Goal: Navigation & Orientation: Understand site structure

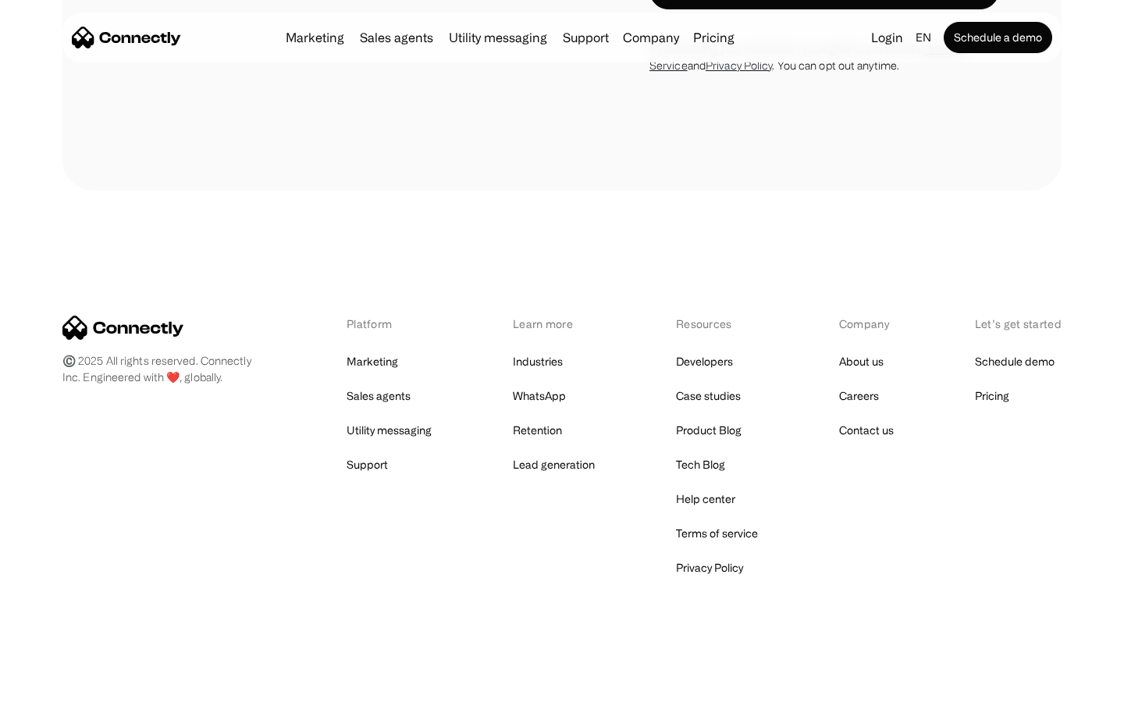
scroll to position [4114, 0]
